Goal: Task Accomplishment & Management: Manage account settings

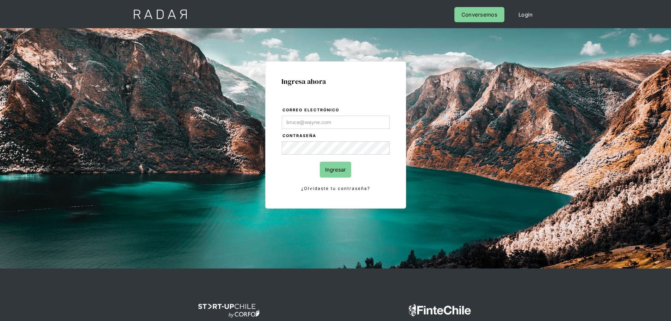
type input "[EMAIL_ADDRESS][DOMAIN_NAME]"
click at [344, 172] on input "Ingresar" at bounding box center [335, 170] width 31 height 16
